Goal: Find contact information: Find contact information

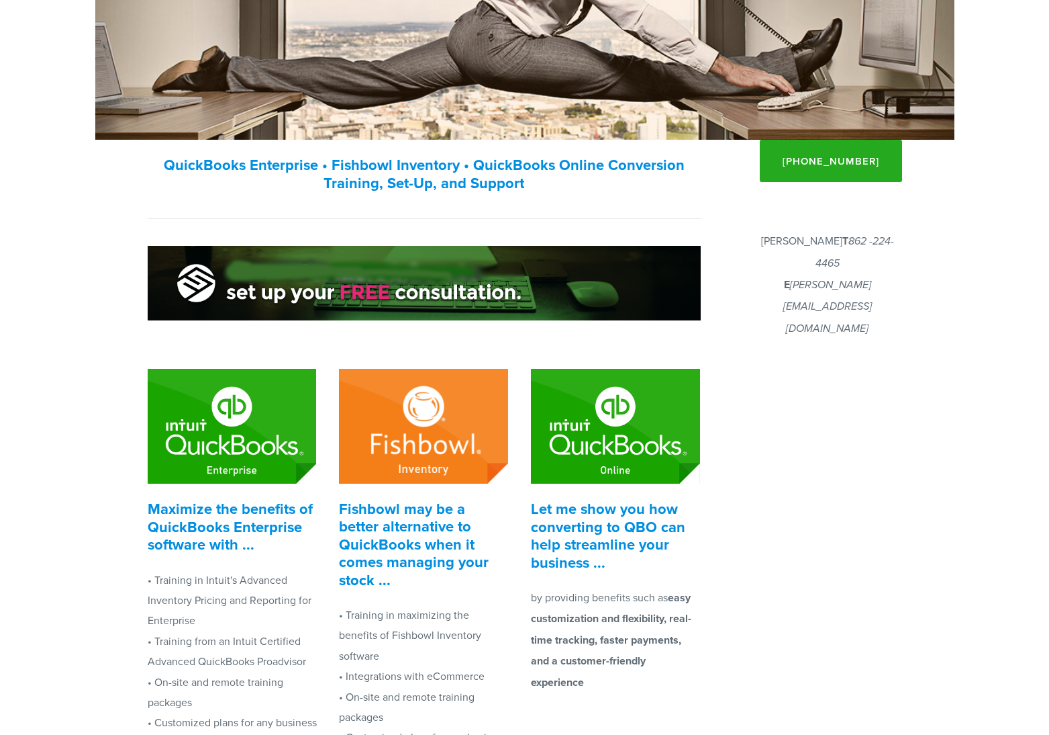
scroll to position [201, 0]
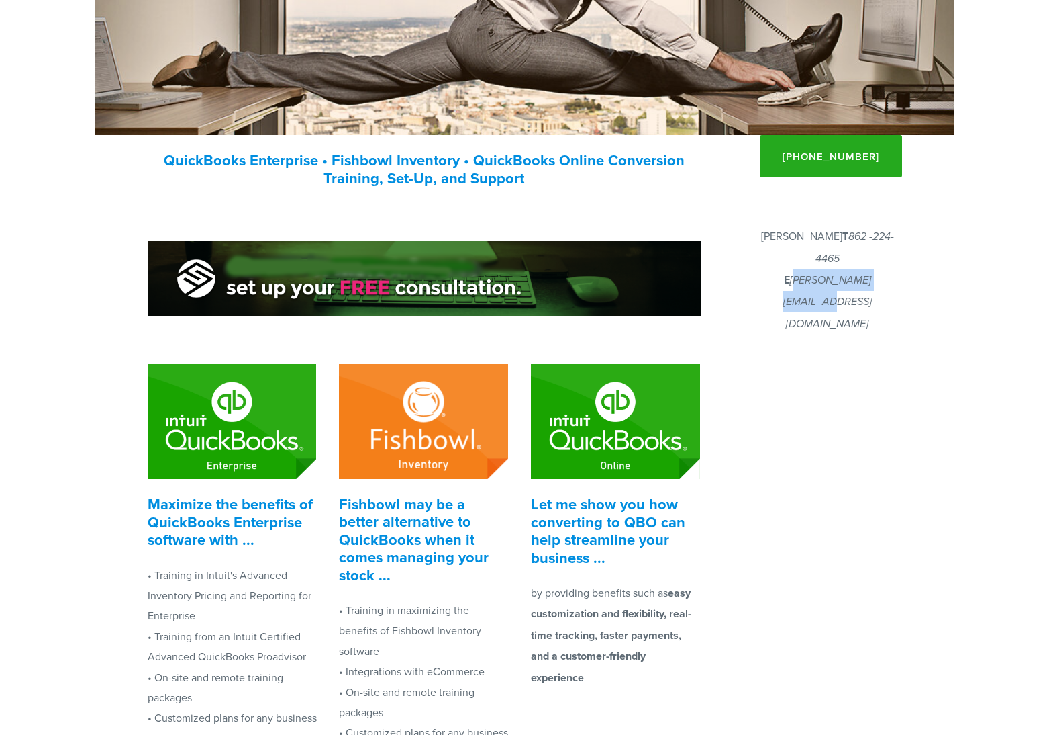
drag, startPoint x: 901, startPoint y: 279, endPoint x: 776, endPoint y: 283, distance: 124.9
click at [776, 283] on p "Joshua Klar T 862 -224-4465 E Joshua@FinancialF.com" at bounding box center [827, 280] width 149 height 109
copy em "[PERSON_NAME][EMAIL_ADDRESS][DOMAIN_NAME]"
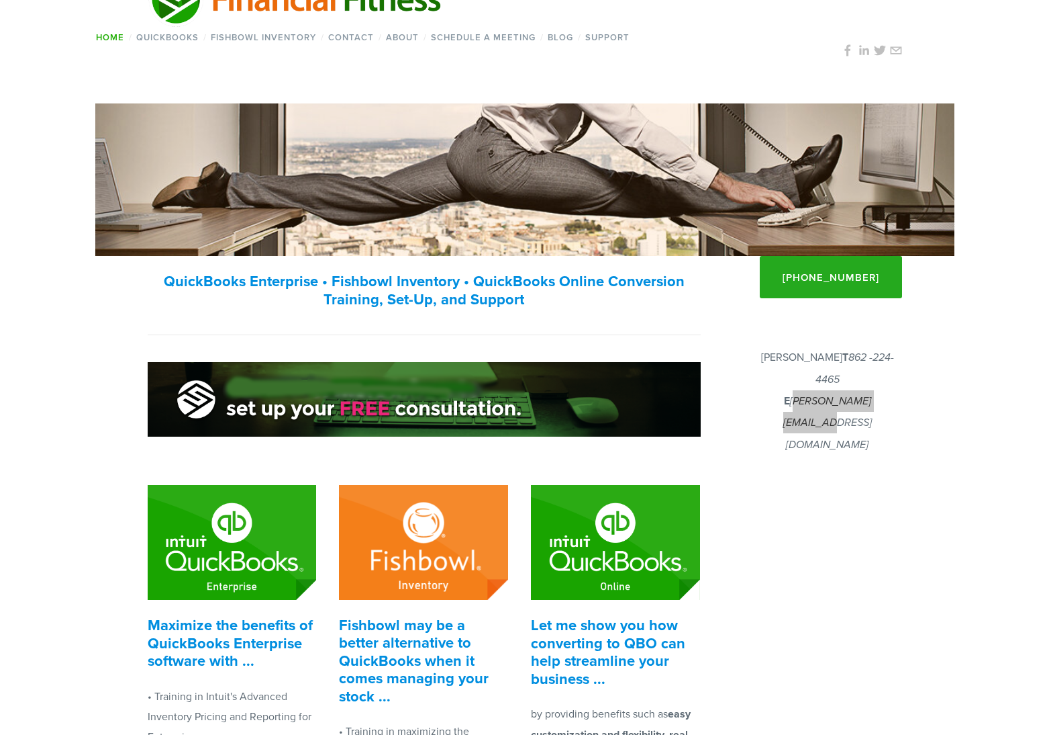
scroll to position [0, 0]
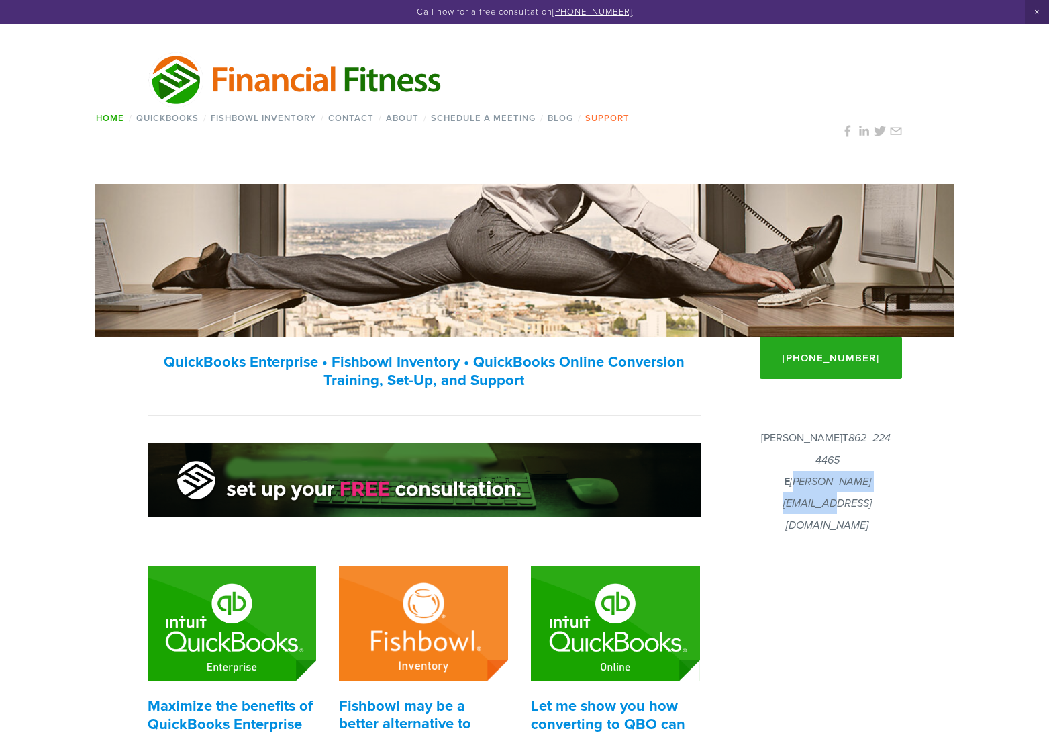
click at [606, 120] on link "Support" at bounding box center [607, 117] width 53 height 19
click at [280, 119] on link "Fishbowl Inventory" at bounding box center [264, 117] width 114 height 19
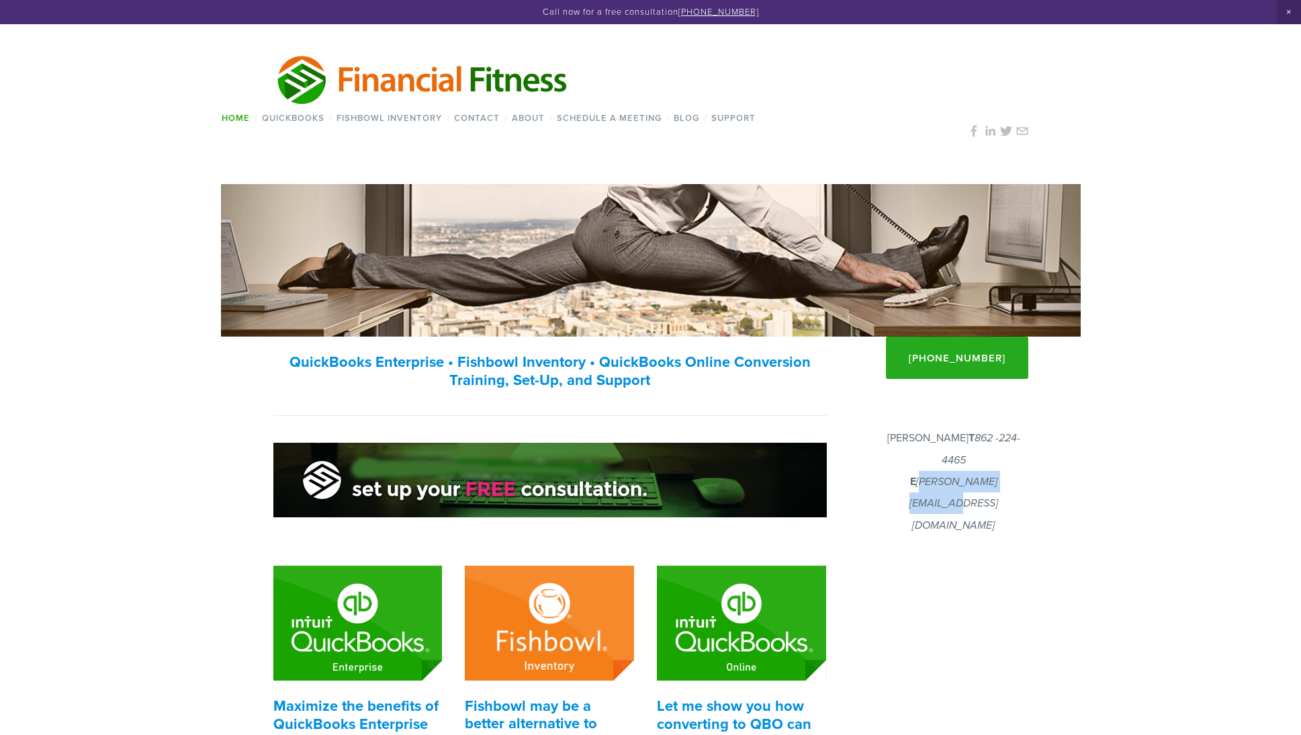
drag, startPoint x: 1031, startPoint y: 485, endPoint x: 901, endPoint y: 481, distance: 129.6
click at [901, 481] on div "[PERSON_NAME] T 862 -224-4465 E [PERSON_NAME][EMAIL_ADDRESS][DOMAIN_NAME]" at bounding box center [954, 481] width 172 height 125
click at [1028, 432] on p "[PERSON_NAME] T 862 -224-4465 E [PERSON_NAME][EMAIL_ADDRESS][DOMAIN_NAME]" at bounding box center [953, 481] width 149 height 109
drag, startPoint x: 1020, startPoint y: 481, endPoint x: 903, endPoint y: 485, distance: 116.9
click at [903, 485] on div "[PERSON_NAME] T 862 -224-4465 E [PERSON_NAME][EMAIL_ADDRESS][DOMAIN_NAME]" at bounding box center [954, 481] width 172 height 125
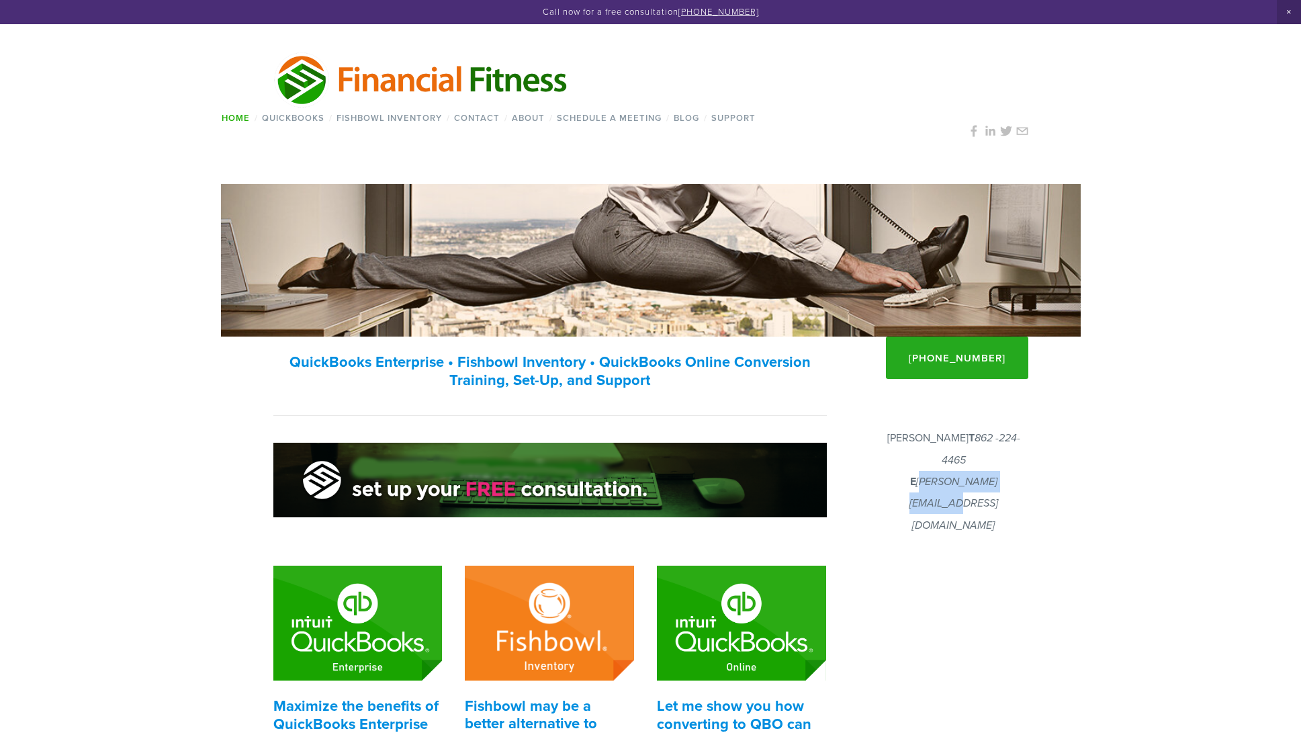
copy em "[PERSON_NAME][EMAIL_ADDRESS][DOMAIN_NAME]"
